Goal: Find contact information

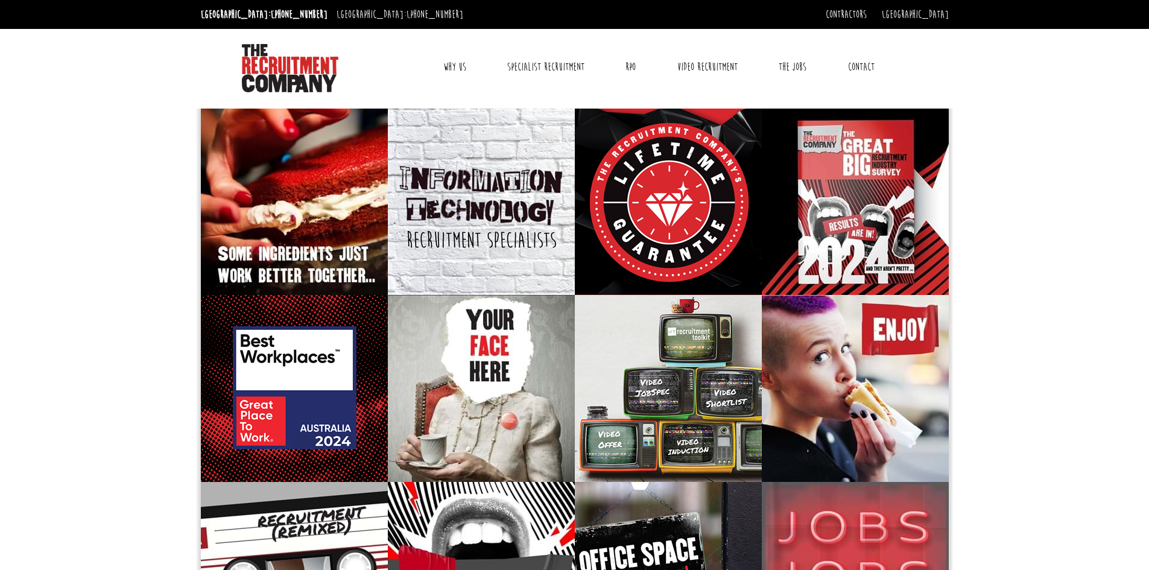
click at [864, 62] on link "Contact" at bounding box center [861, 67] width 45 height 30
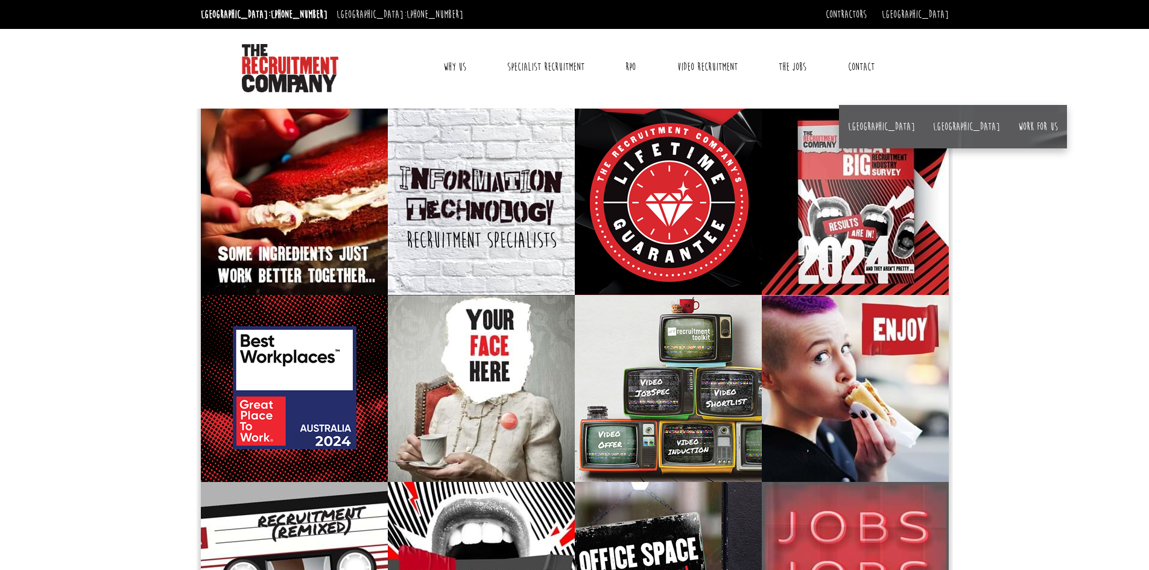
click at [860, 70] on link "Contact" at bounding box center [861, 67] width 45 height 30
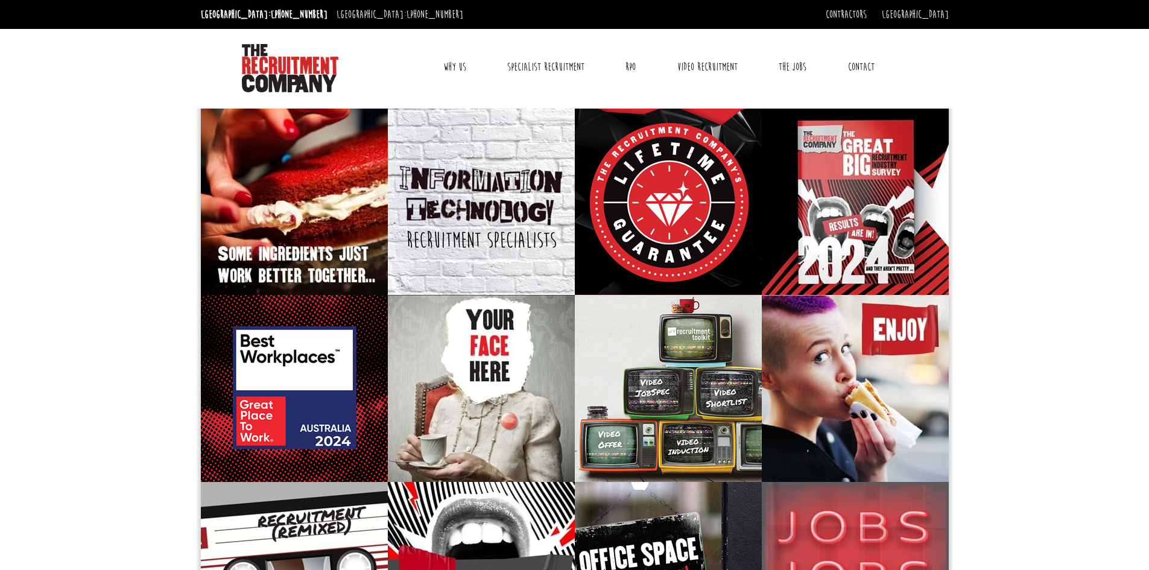
click at [855, 66] on link "Contact" at bounding box center [861, 67] width 45 height 30
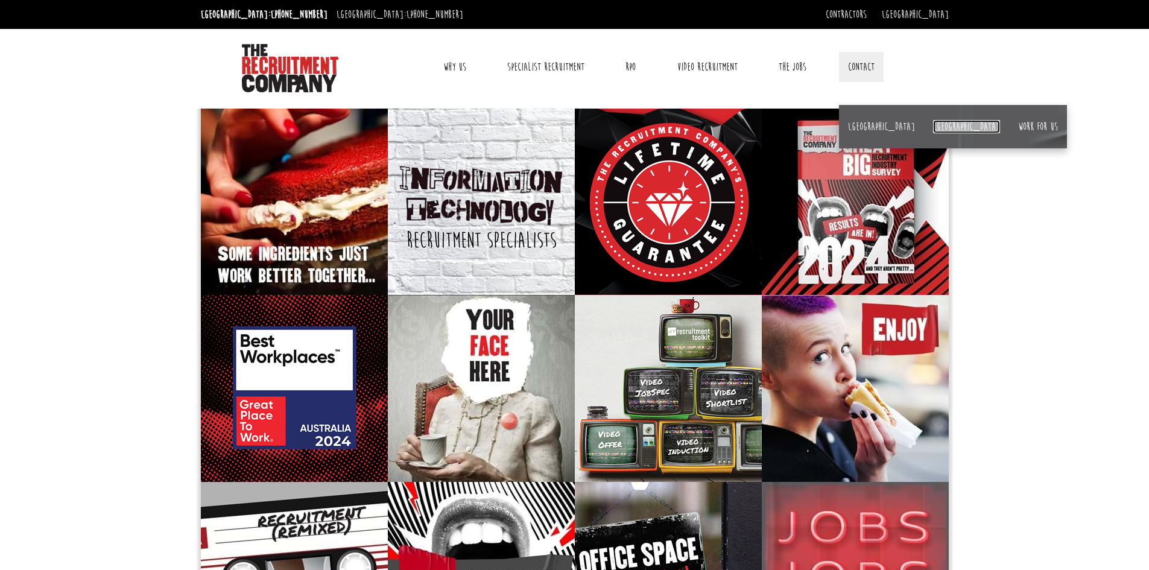
click at [933, 124] on link "[GEOGRAPHIC_DATA]" at bounding box center [966, 126] width 67 height 13
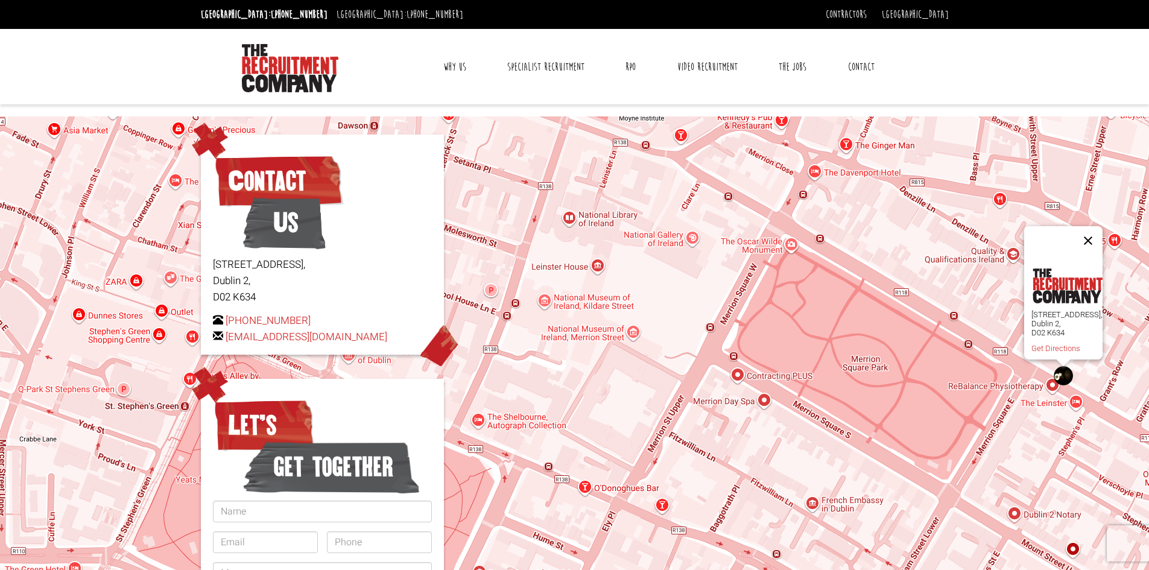
click at [1093, 233] on button "Close" at bounding box center [1088, 240] width 29 height 29
